Goal: Complete application form

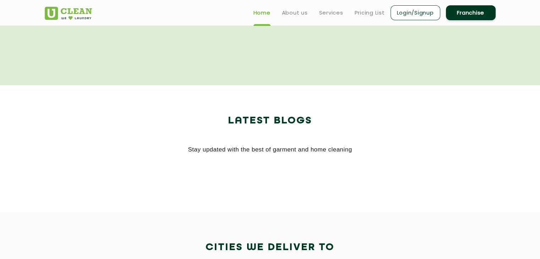
scroll to position [1313, 0]
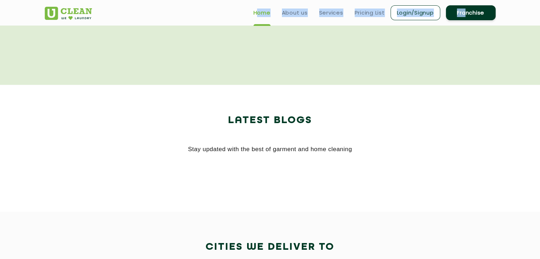
drag, startPoint x: 467, startPoint y: 3, endPoint x: 465, endPoint y: 10, distance: 6.7
click at [465, 10] on div "Home About us Services Pricing List Login/Signup Franchise" at bounding box center [365, 11] width 269 height 19
click at [465, 10] on link "Franchise" at bounding box center [471, 12] width 50 height 15
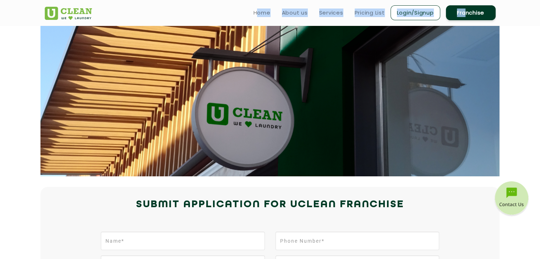
click at [465, 10] on link "Franchise" at bounding box center [471, 12] width 50 height 15
click at [471, 13] on link "Franchise" at bounding box center [471, 12] width 50 height 15
click at [446, 5] on link "Franchise" at bounding box center [471, 12] width 50 height 15
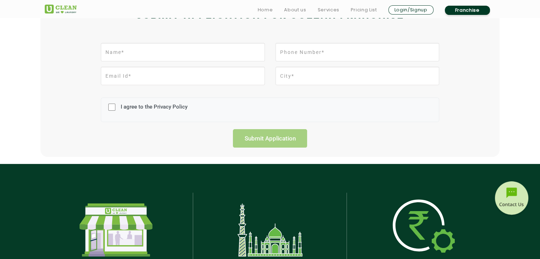
click at [170, 152] on section "Submit Application for UCLEAN FRANCHISE I agree to the Privacy Policy Submit Ap…" at bounding box center [269, 77] width 461 height 159
